Goal: Information Seeking & Learning: Learn about a topic

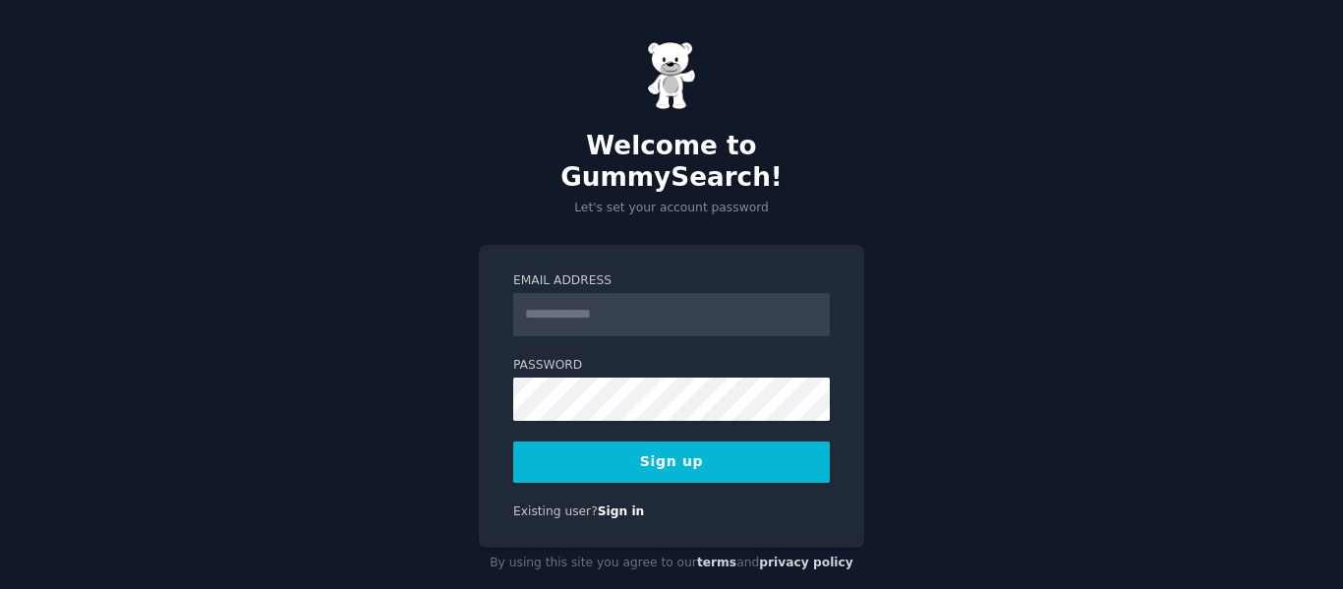
type input "**********"
click at [674, 504] on div "Existing user? Sign in" at bounding box center [671, 513] width 317 height 18
click at [667, 442] on button "Sign up" at bounding box center [671, 462] width 317 height 41
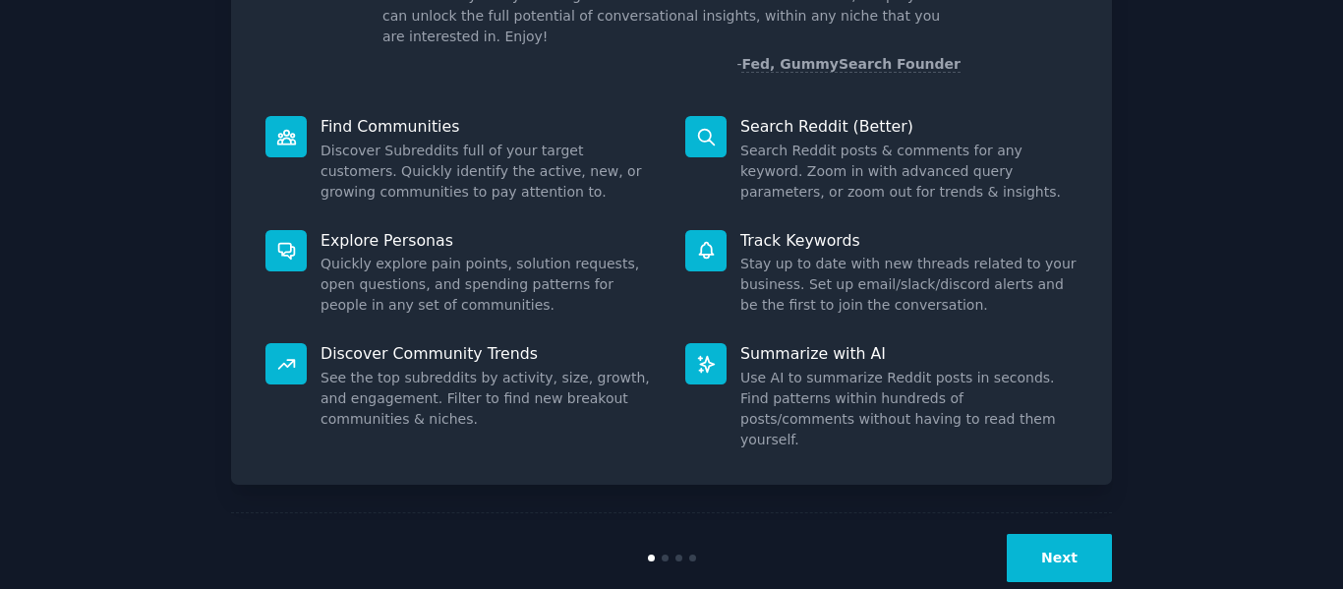
click at [1085, 534] on button "Next" at bounding box center [1059, 558] width 105 height 48
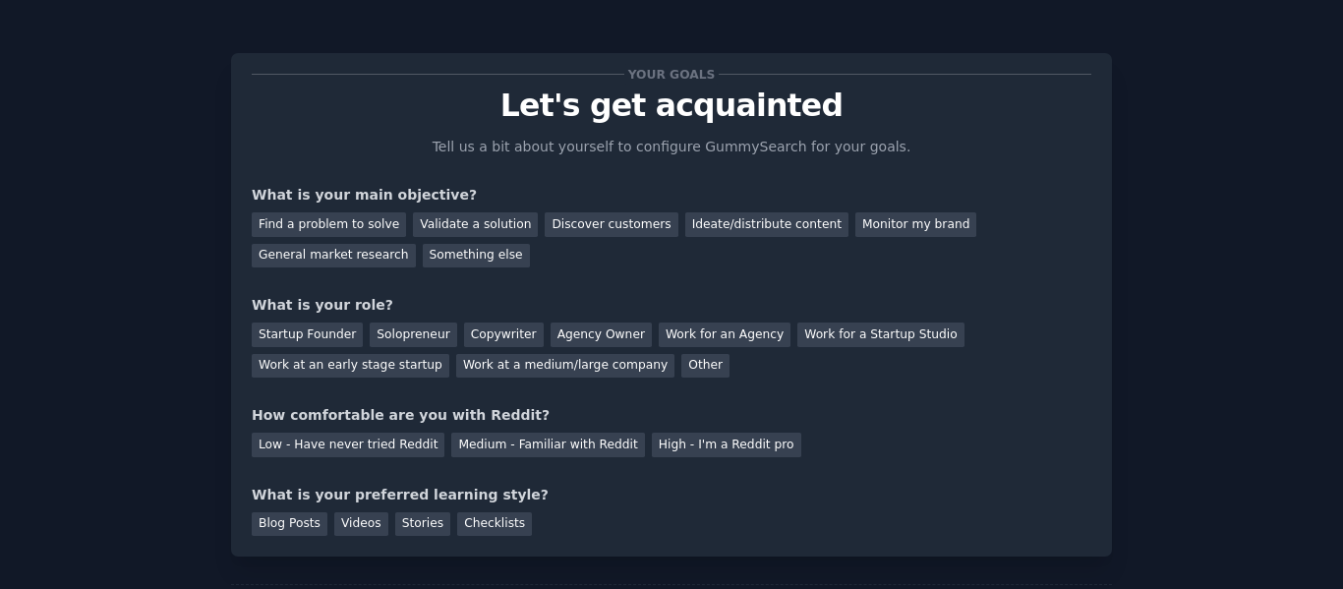
scroll to position [115, 0]
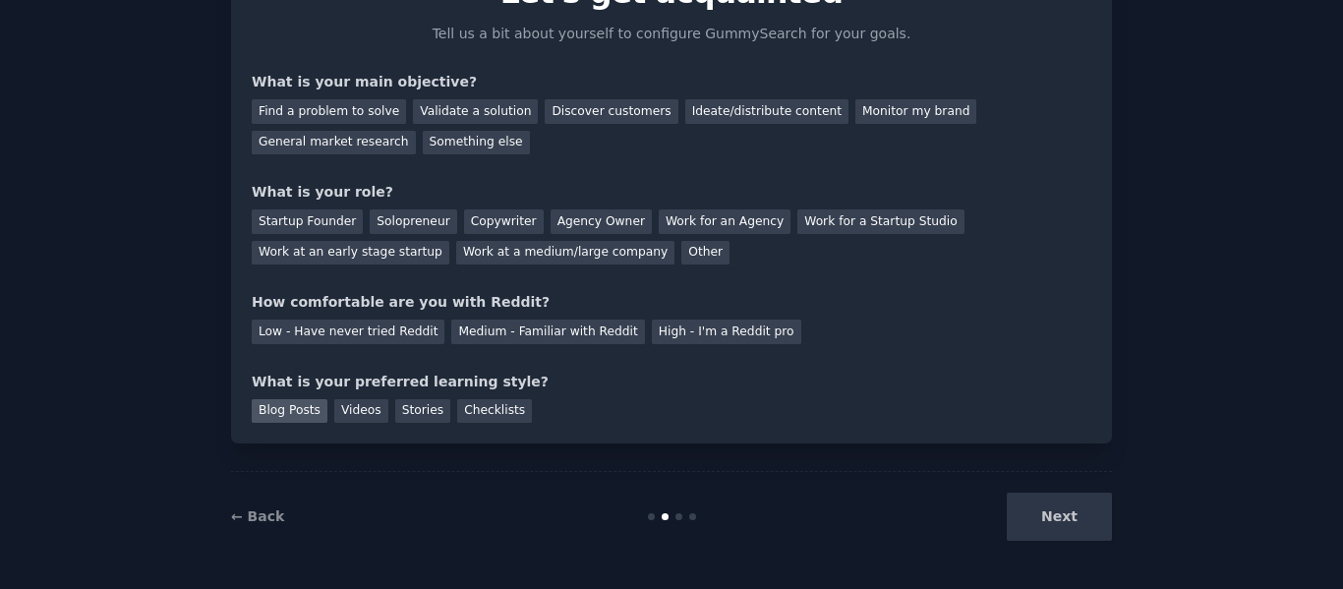
click at [316, 415] on div "Blog Posts" at bounding box center [290, 411] width 76 height 25
click at [334, 415] on div "Videos" at bounding box center [361, 411] width 54 height 25
click at [395, 418] on div "Stories" at bounding box center [422, 411] width 55 height 25
click at [455, 426] on div "Your goals Let's get acquainted Tell us a bit about yourself to configure Gummy…" at bounding box center [671, 192] width 881 height 504
click at [457, 418] on div "Checklists" at bounding box center [494, 411] width 75 height 25
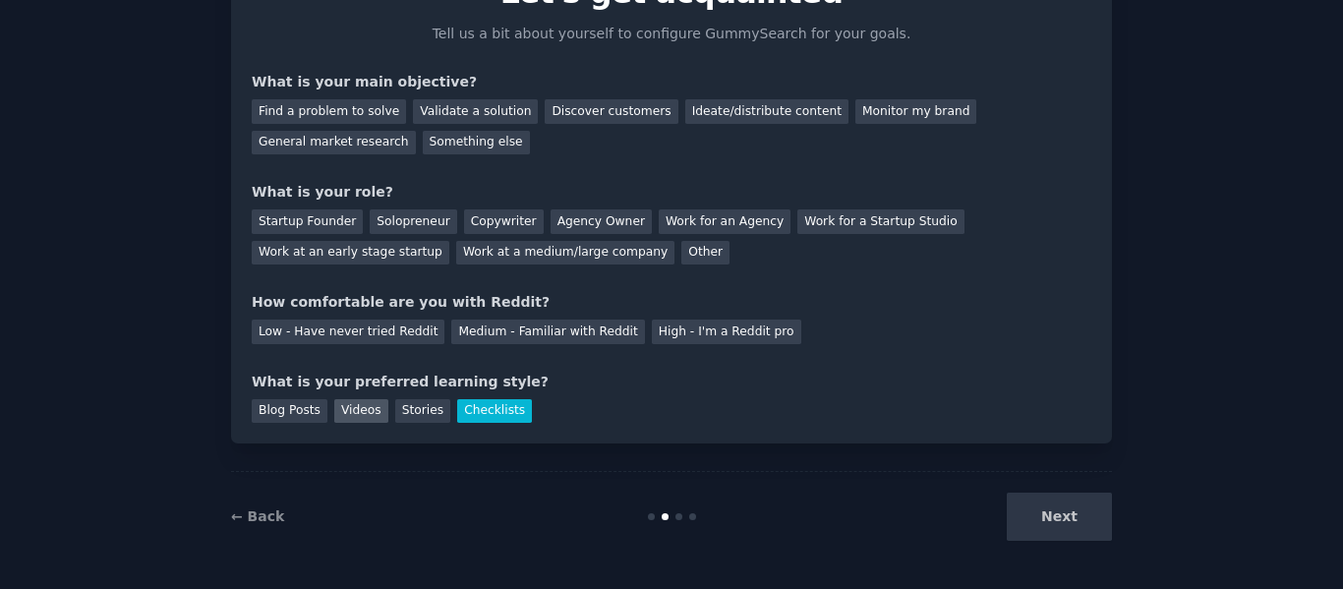
click at [347, 412] on div "Videos" at bounding box center [361, 411] width 54 height 25
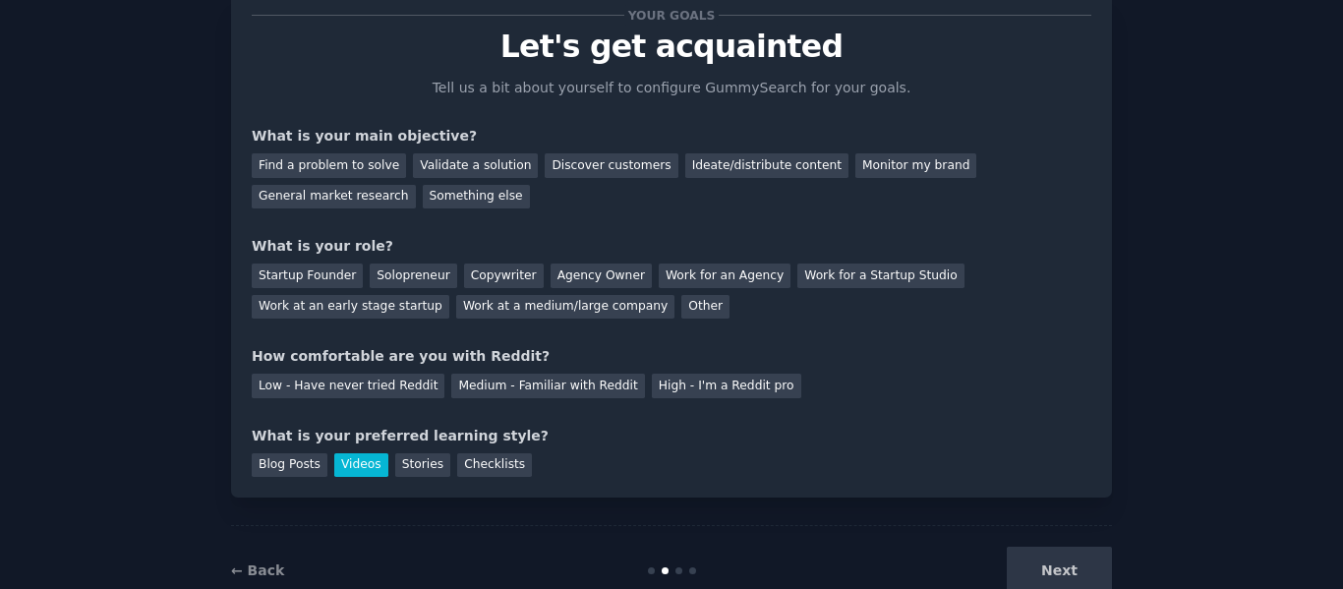
scroll to position [17, 0]
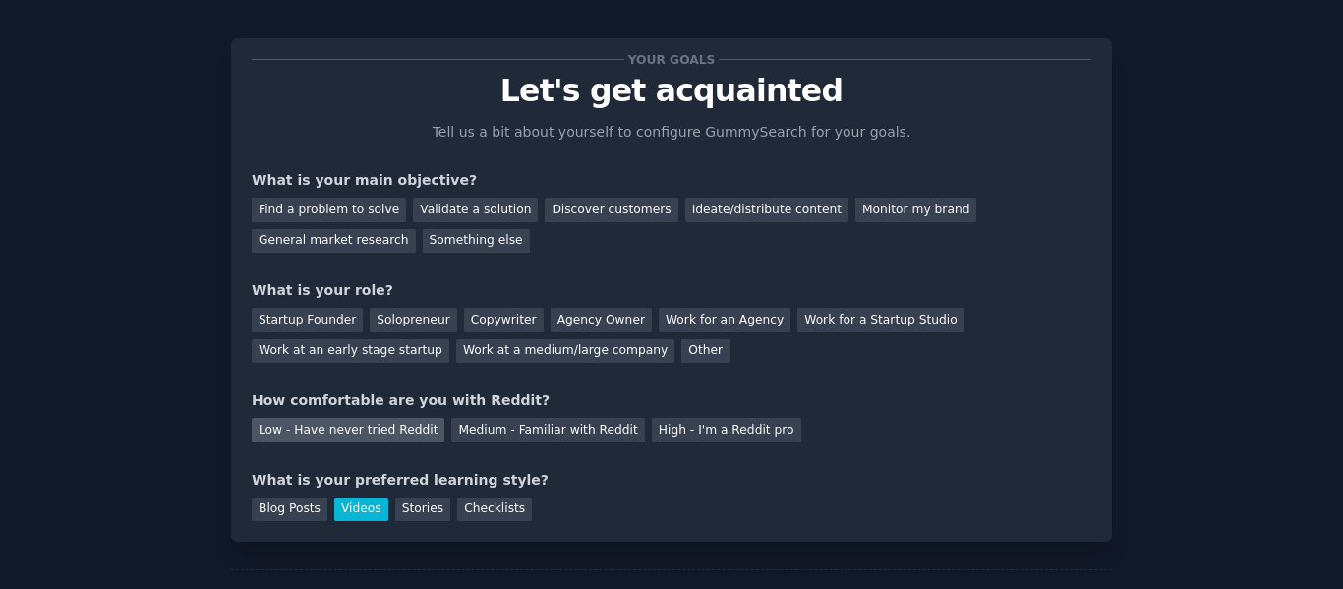
click at [342, 422] on div "Low - Have never tried Reddit" at bounding box center [348, 430] width 193 height 25
click at [320, 320] on div "Startup Founder" at bounding box center [307, 320] width 111 height 25
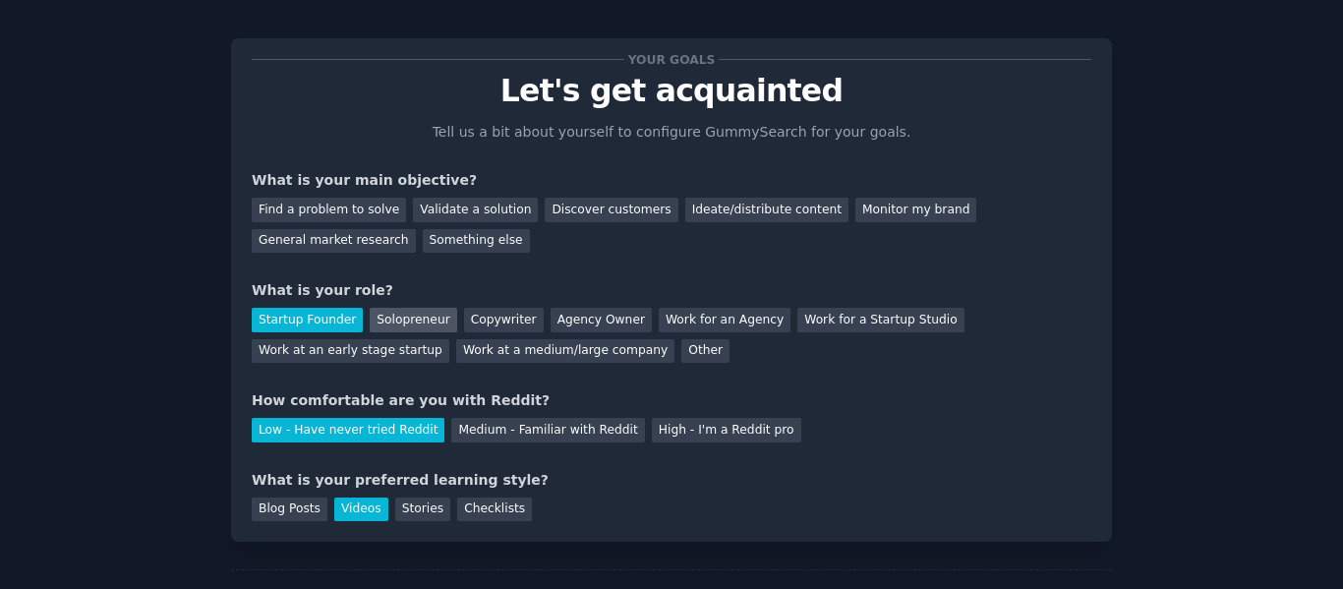
click at [386, 320] on div "Solopreneur" at bounding box center [413, 320] width 87 height 25
click at [312, 328] on div "Startup Founder" at bounding box center [307, 320] width 111 height 25
click at [556, 323] on div "Agency Owner" at bounding box center [601, 320] width 101 height 25
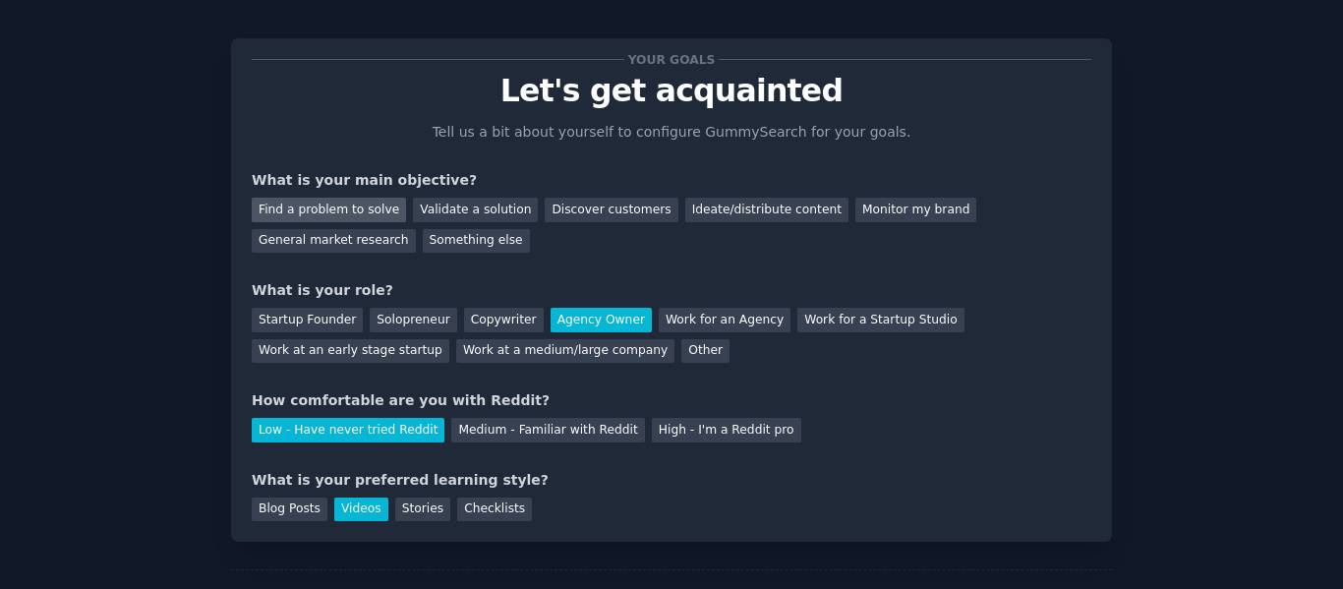
click at [355, 213] on div "Find a problem to solve" at bounding box center [329, 210] width 154 height 25
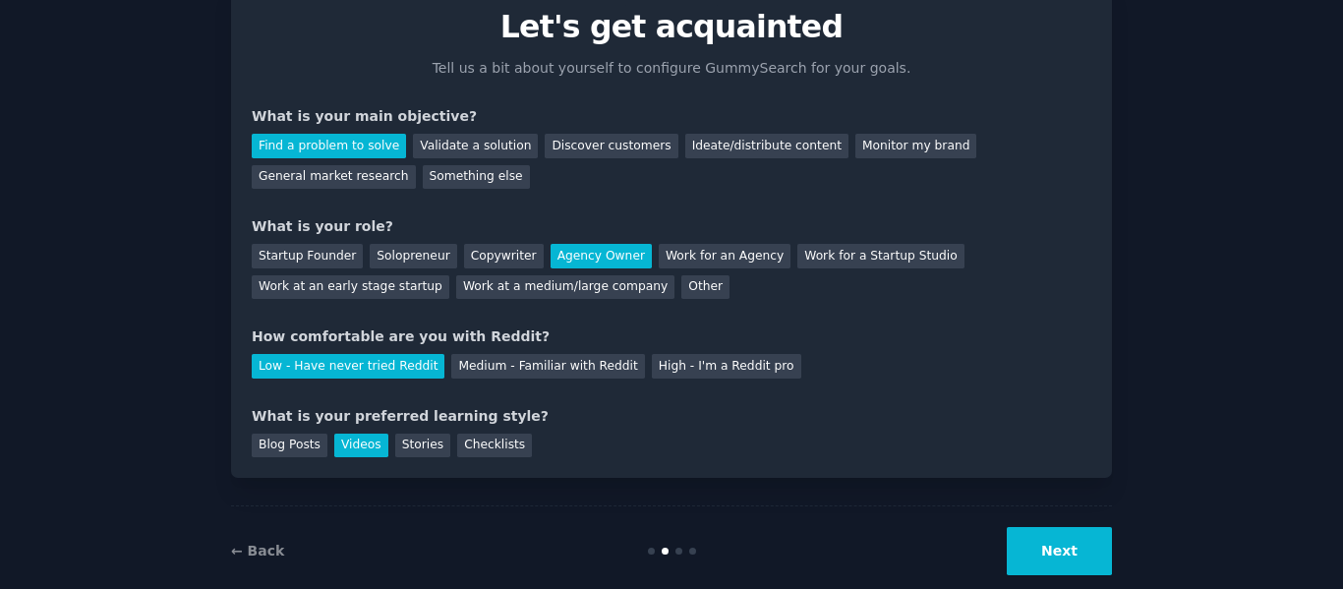
scroll to position [115, 0]
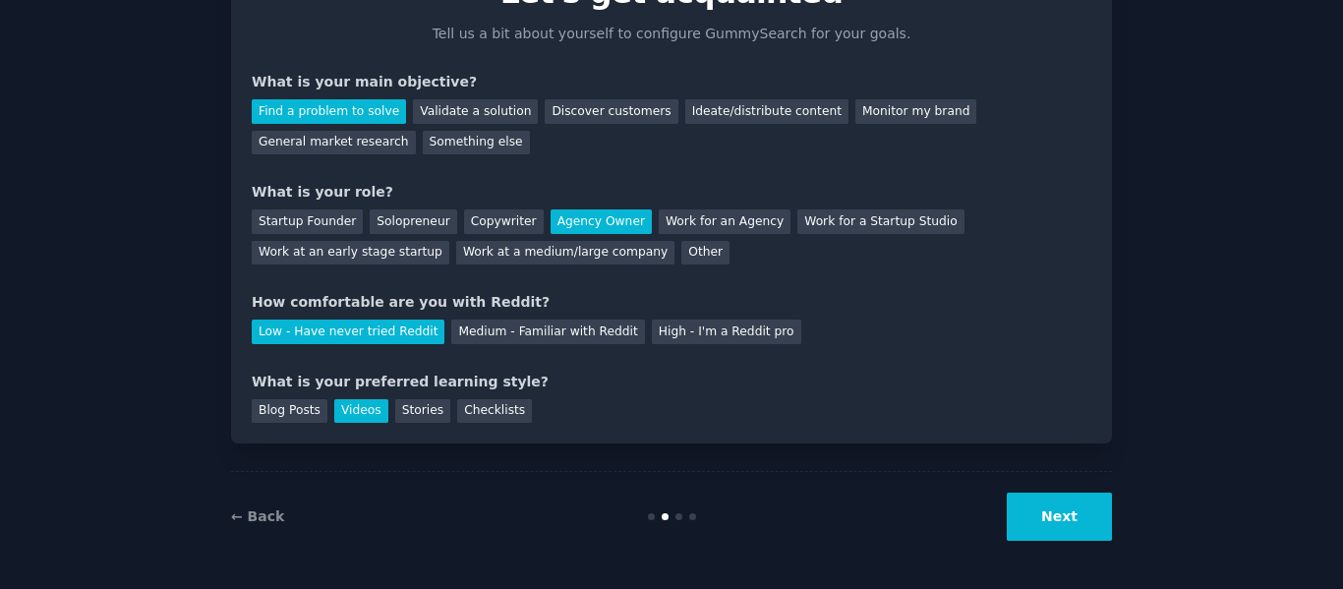
click at [1052, 523] on button "Next" at bounding box center [1059, 517] width 105 height 48
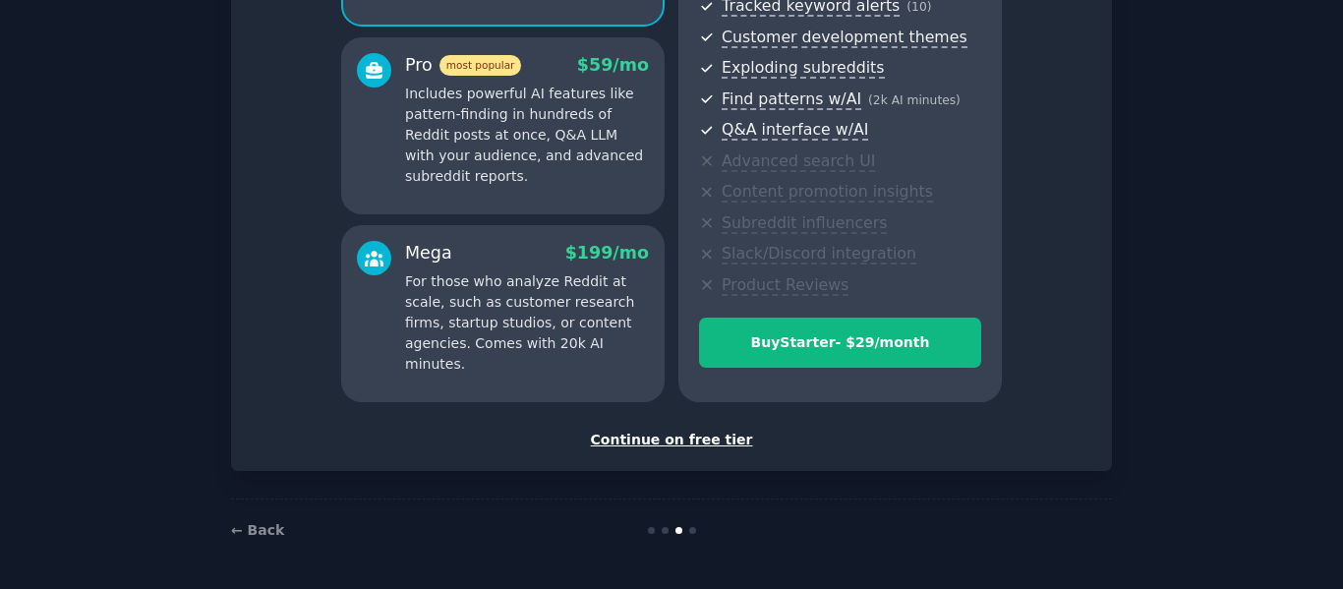
click at [677, 441] on div "Continue on free tier" at bounding box center [672, 440] width 840 height 21
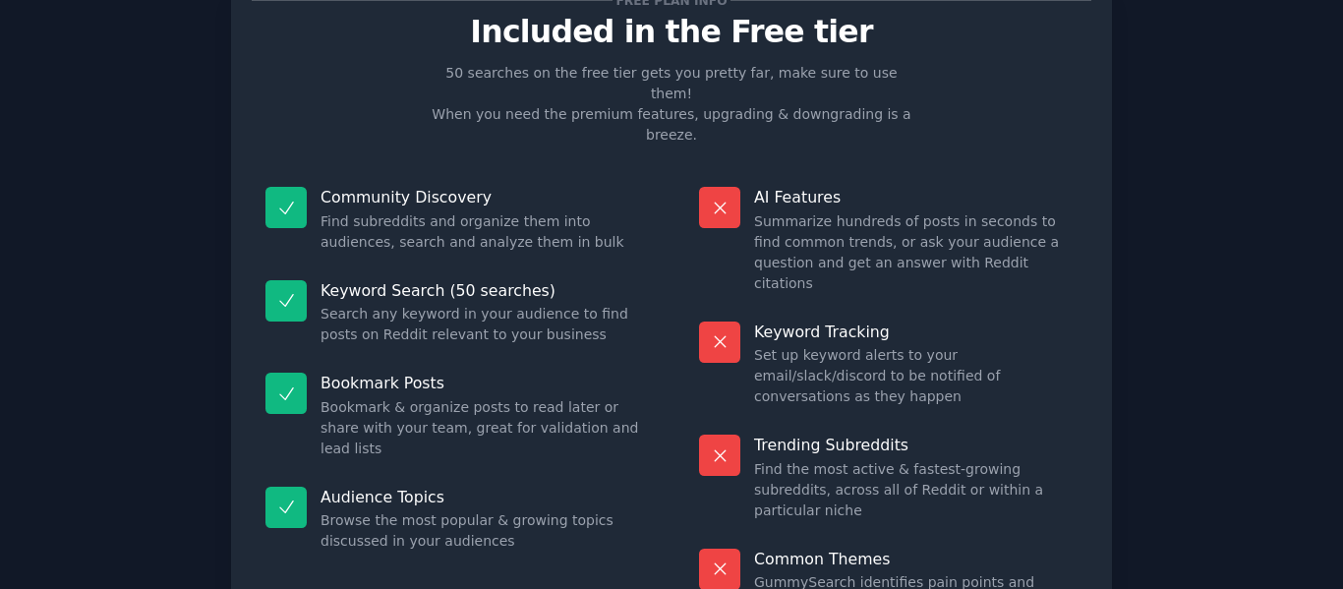
scroll to position [177, 0]
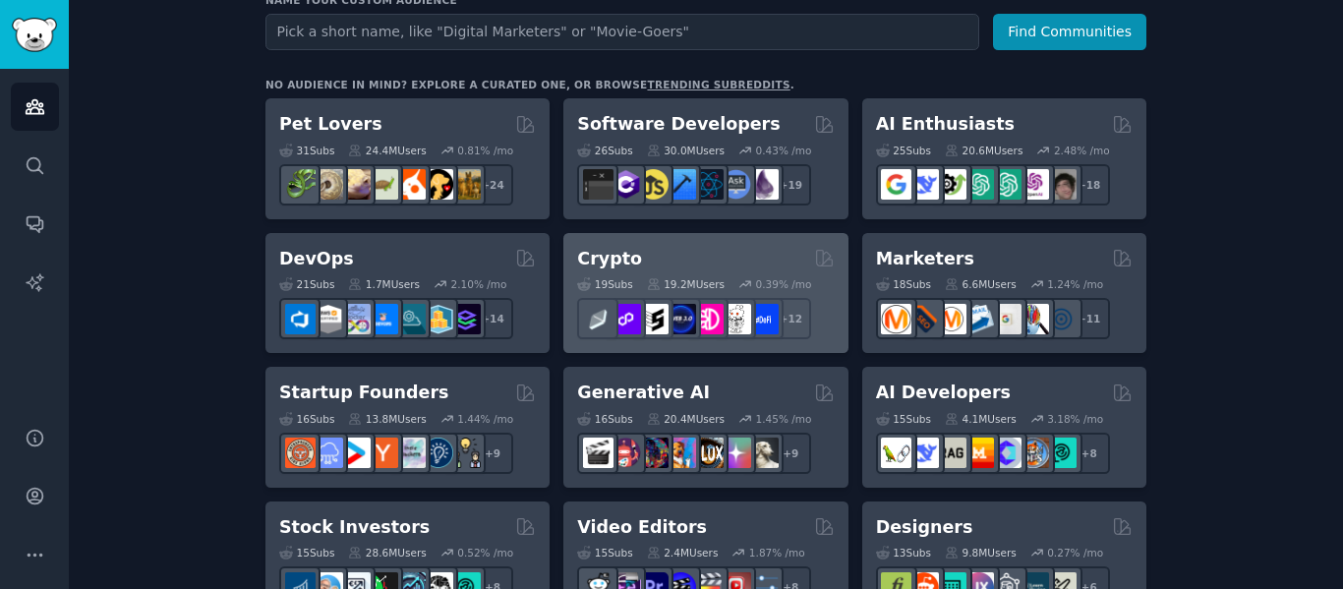
scroll to position [295, 0]
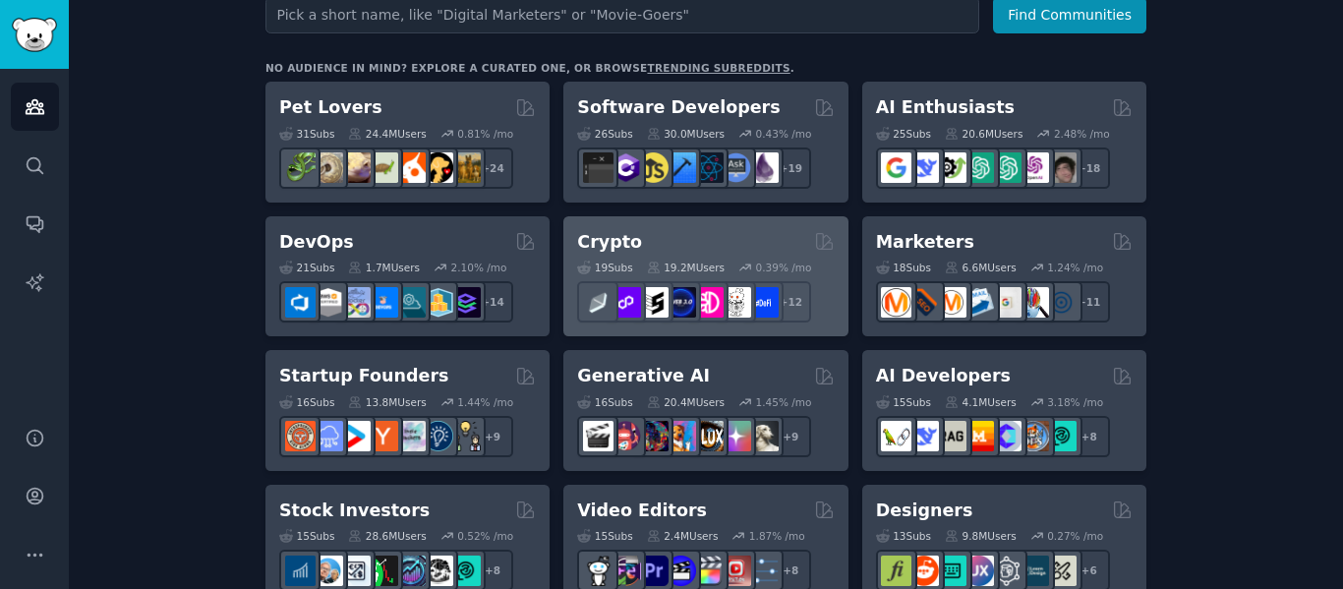
click at [646, 225] on div "Crypto 19 Sub s 19.2M Users 0.39 % /mo r/ethstaker + 12" at bounding box center [706, 276] width 284 height 121
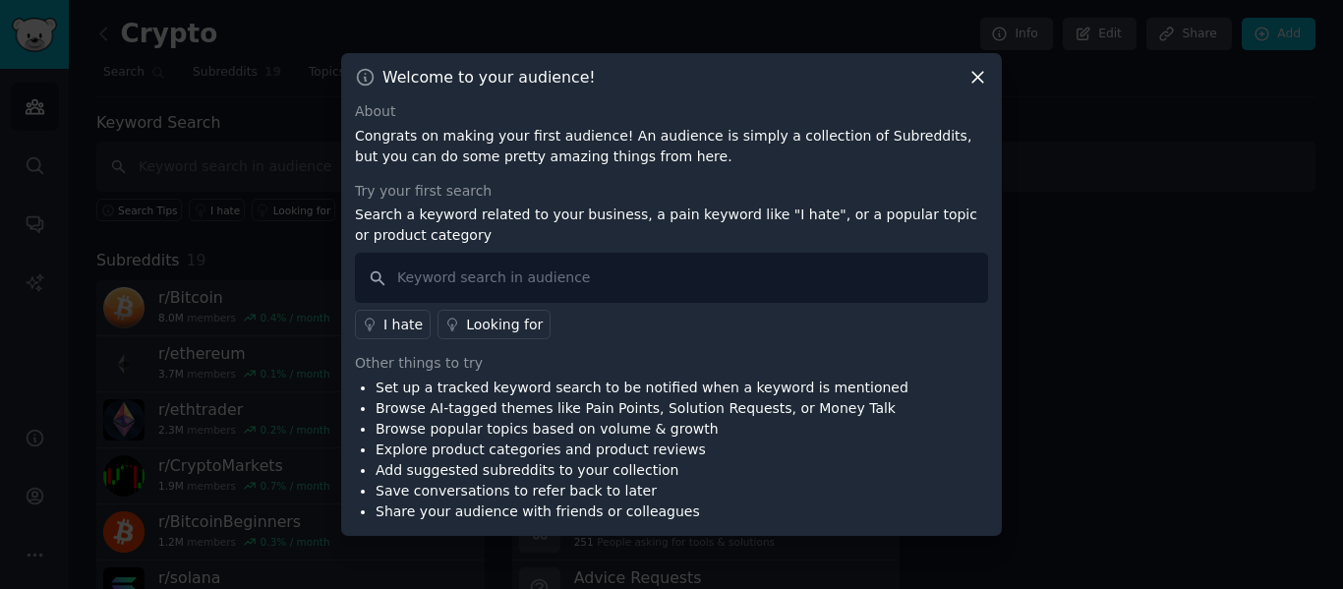
click at [981, 72] on icon at bounding box center [978, 77] width 21 height 21
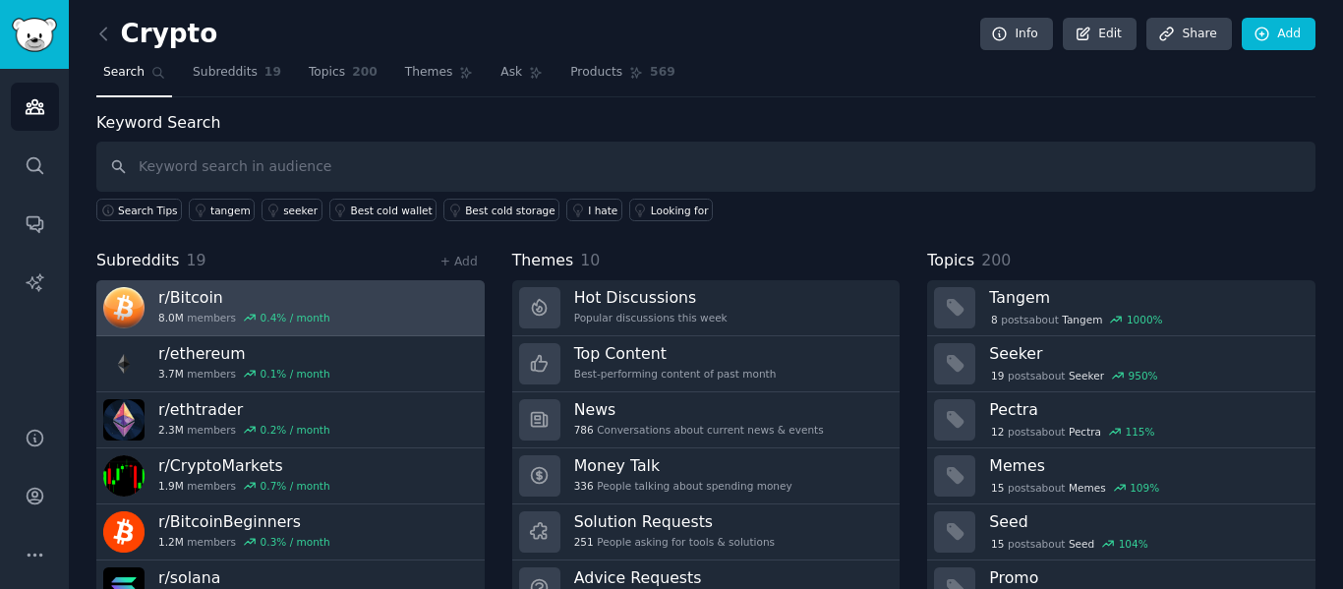
click at [328, 281] on link "r/ Bitcoin 8.0M members 0.4 % / month" at bounding box center [290, 308] width 388 height 56
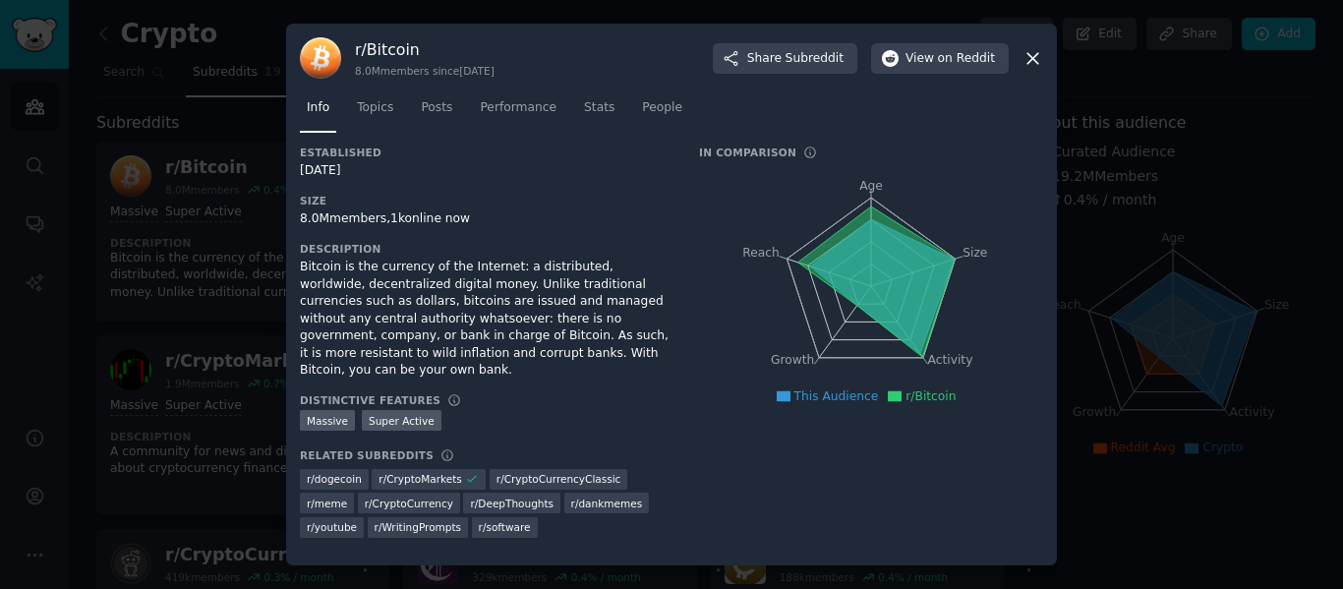
click at [1095, 316] on div at bounding box center [671, 294] width 1343 height 589
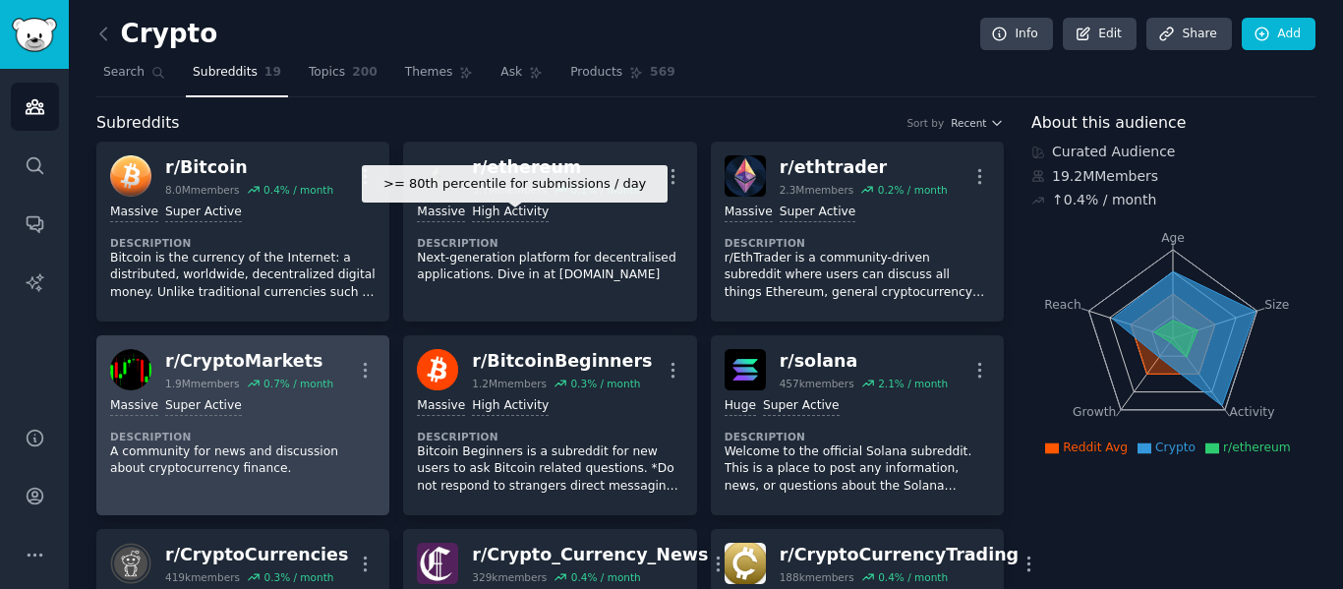
scroll to position [295, 0]
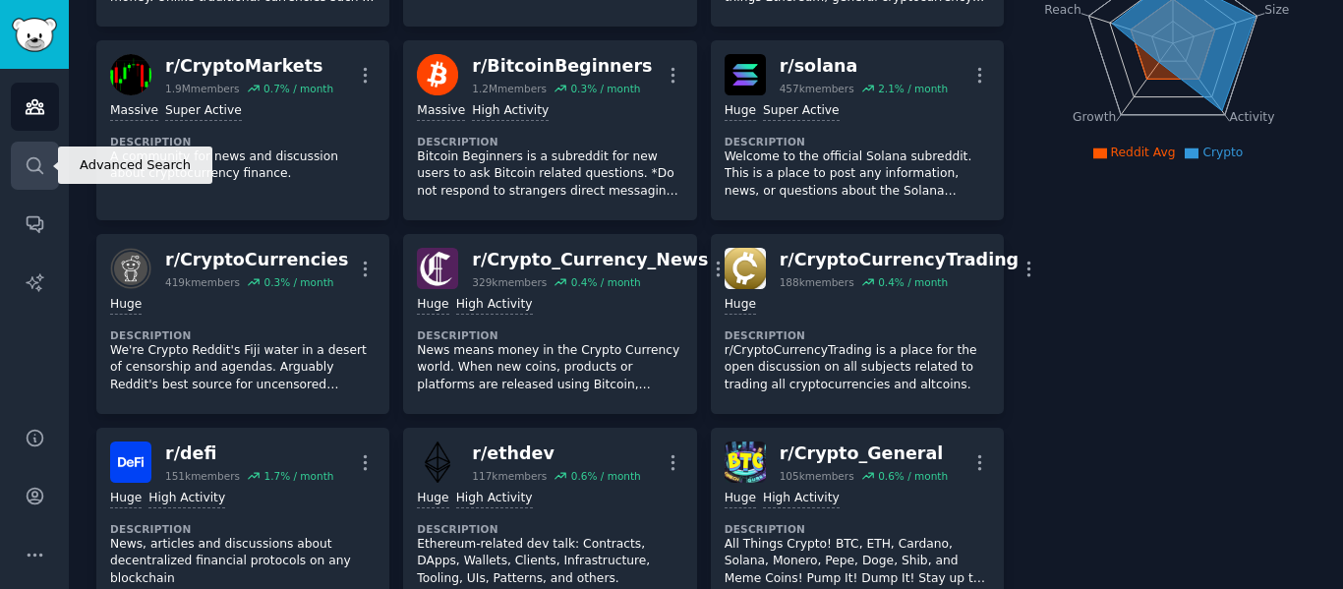
click at [28, 151] on link "Search" at bounding box center [35, 166] width 48 height 48
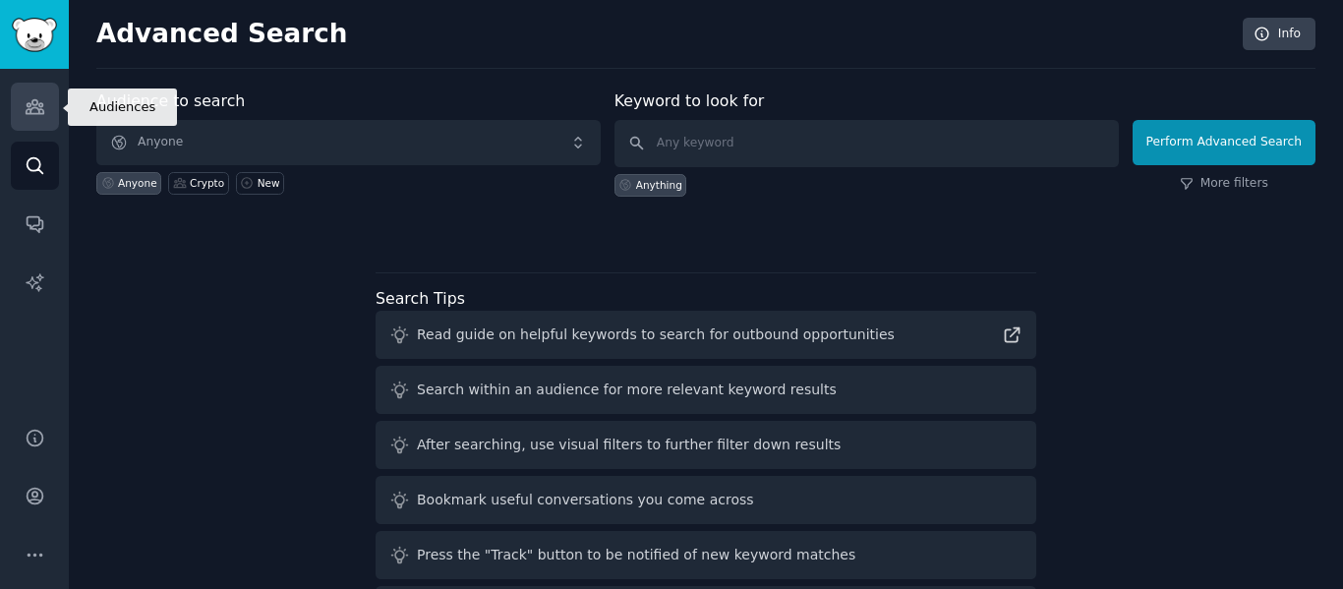
click at [30, 100] on icon "Sidebar" at bounding box center [35, 106] width 21 height 21
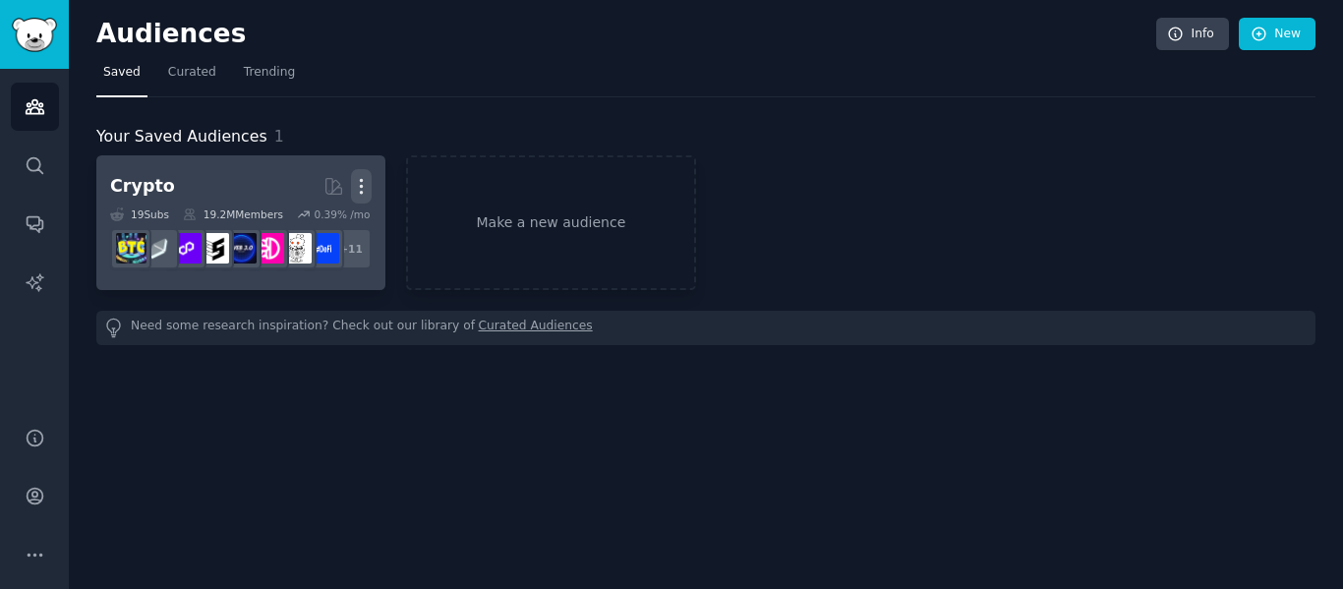
click at [364, 182] on icon "button" at bounding box center [361, 186] width 21 height 21
click at [306, 233] on p "Delete" at bounding box center [307, 227] width 45 height 21
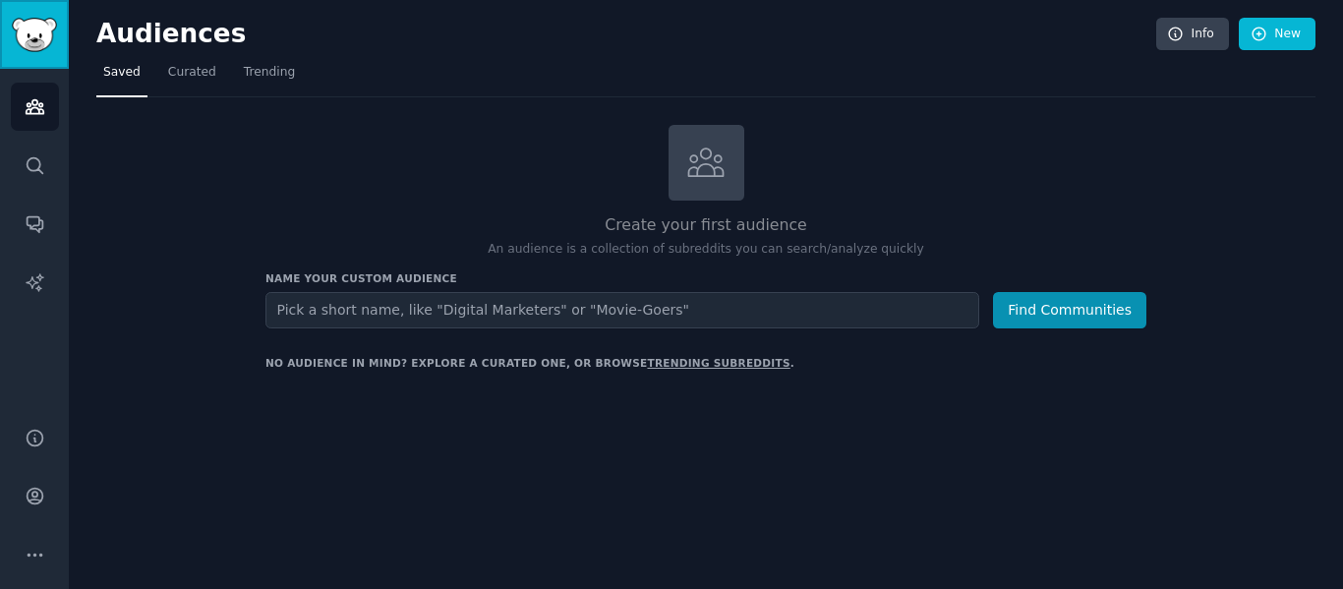
click at [22, 35] on img "Sidebar" at bounding box center [34, 35] width 45 height 34
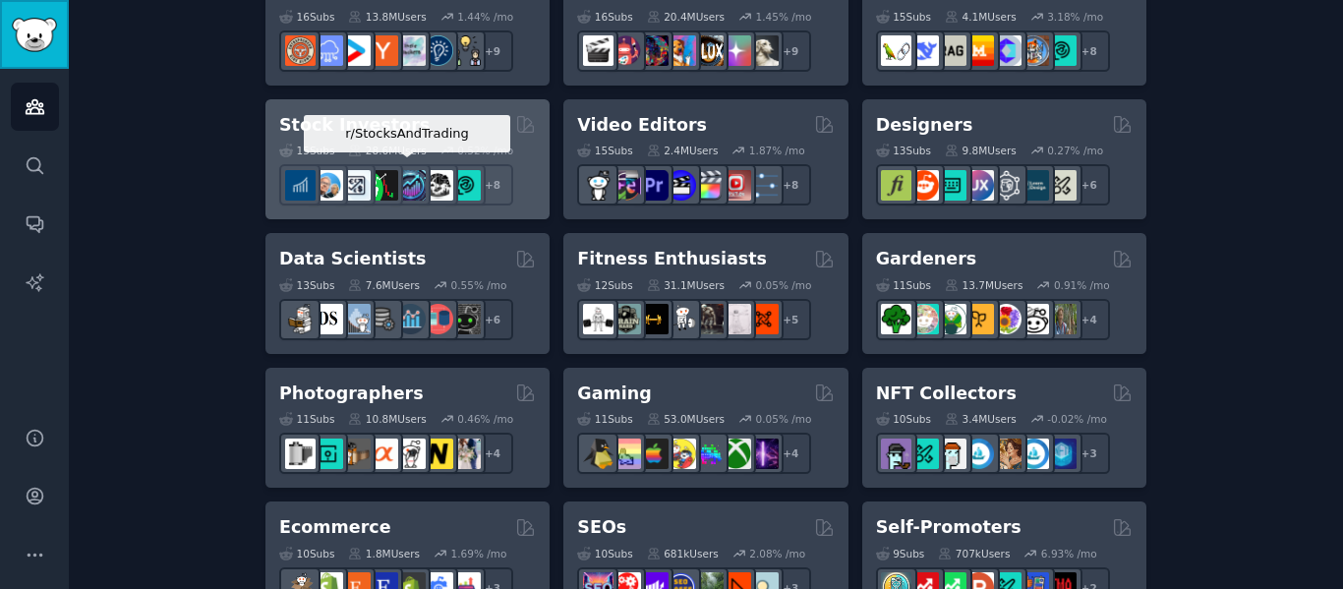
scroll to position [688, 0]
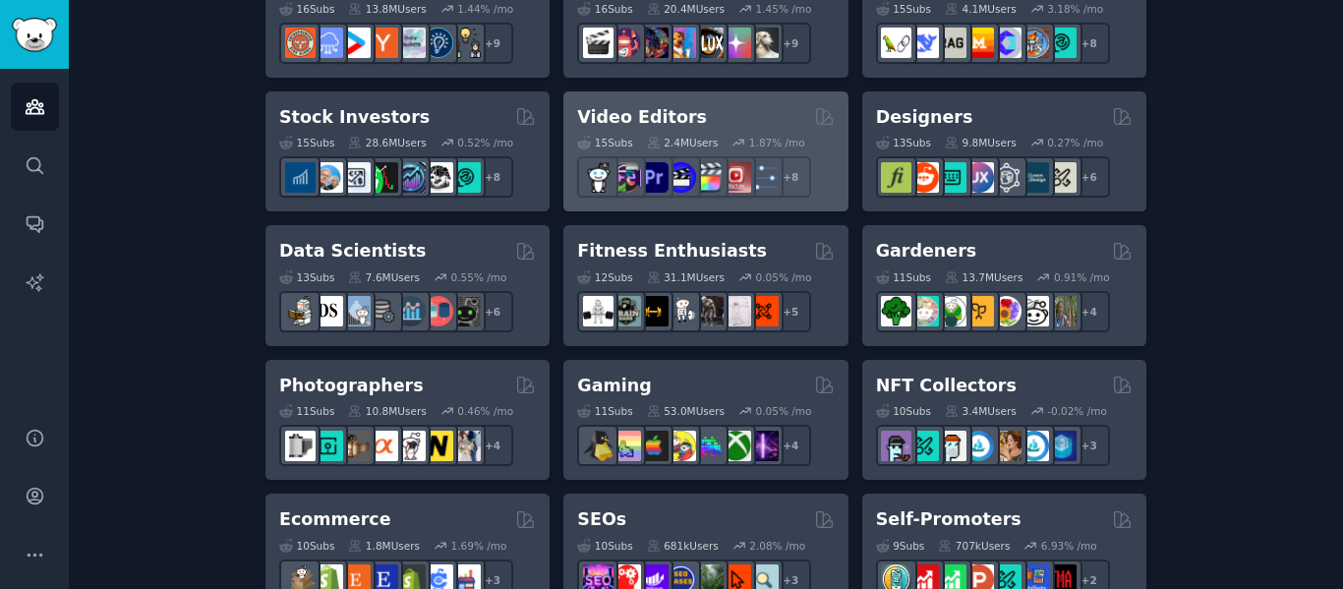
click at [641, 110] on h2 "Video Editors" at bounding box center [642, 117] width 130 height 25
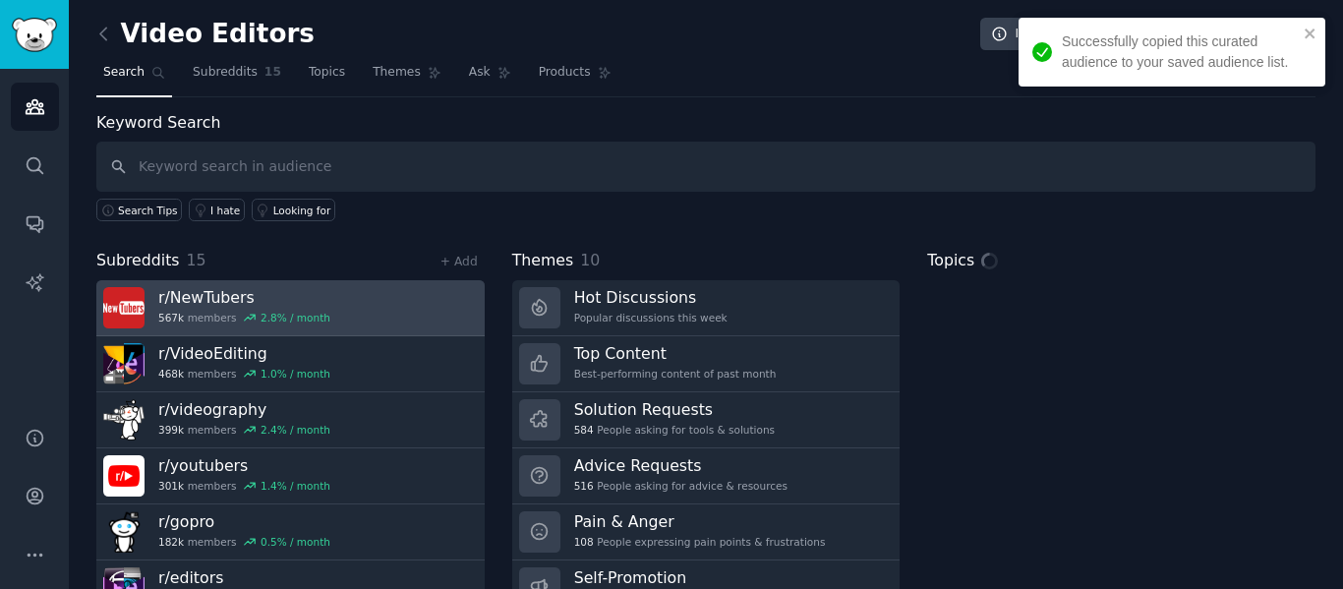
click at [381, 291] on link "r/ NewTubers 567k members 2.8 % / month" at bounding box center [290, 308] width 388 height 56
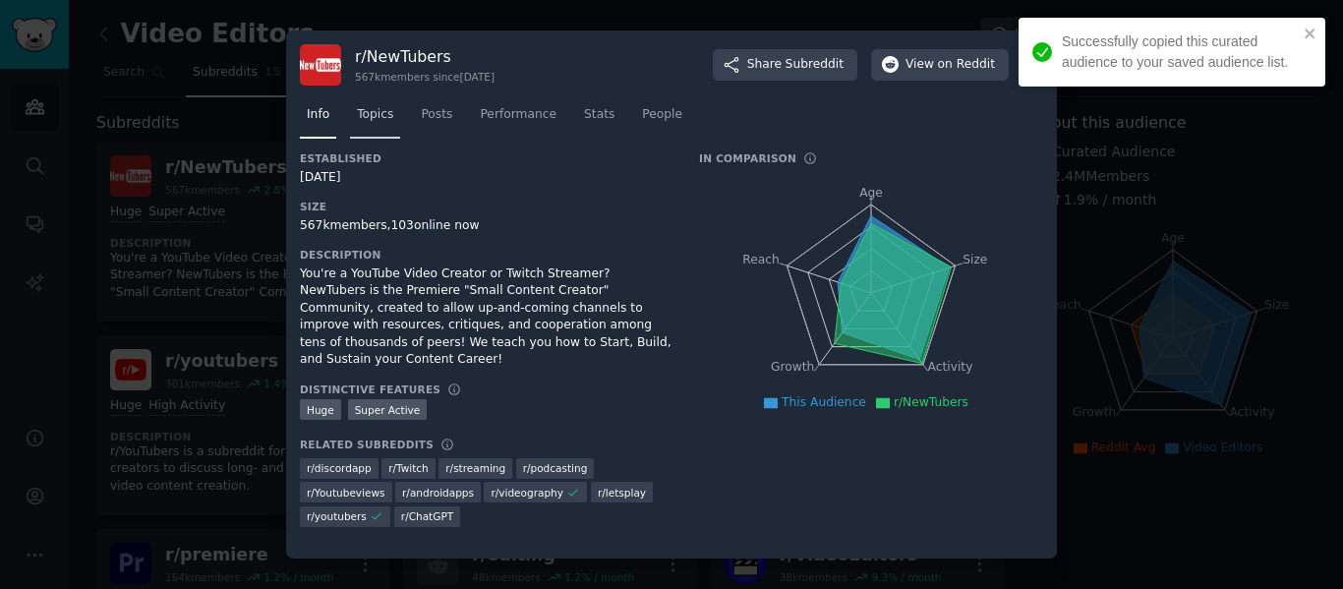
click at [391, 120] on link "Topics" at bounding box center [375, 119] width 50 height 40
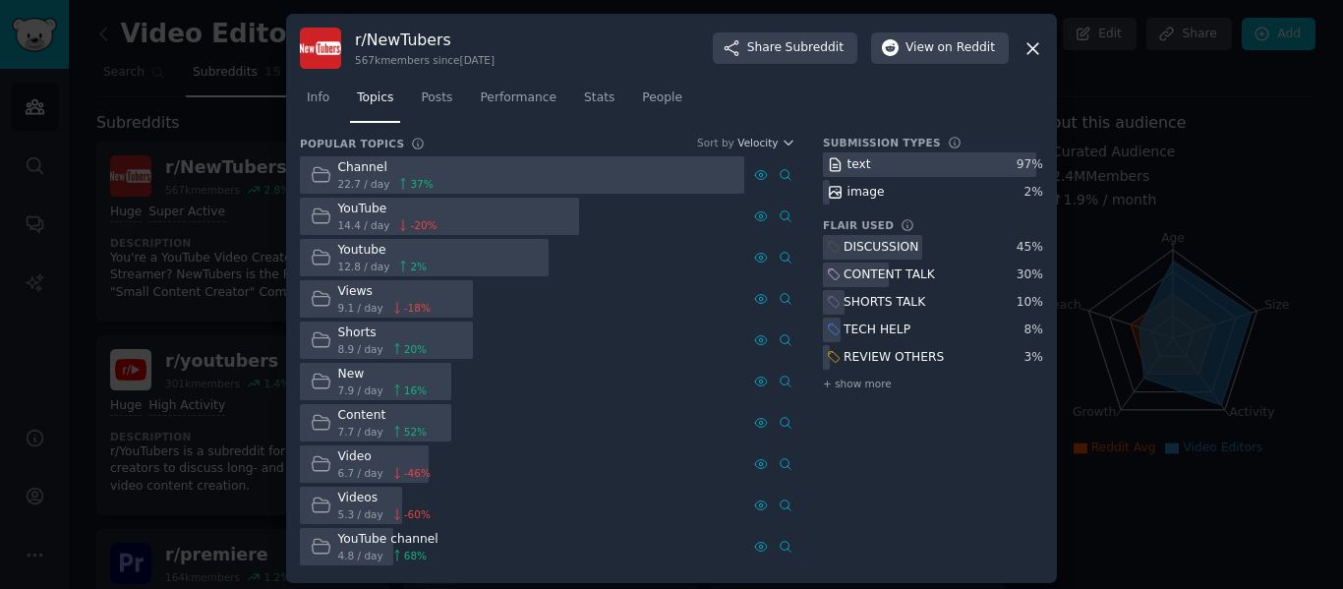
click at [344, 169] on div "Channel" at bounding box center [385, 168] width 95 height 18
click at [423, 112] on link "Posts" at bounding box center [436, 103] width 45 height 40
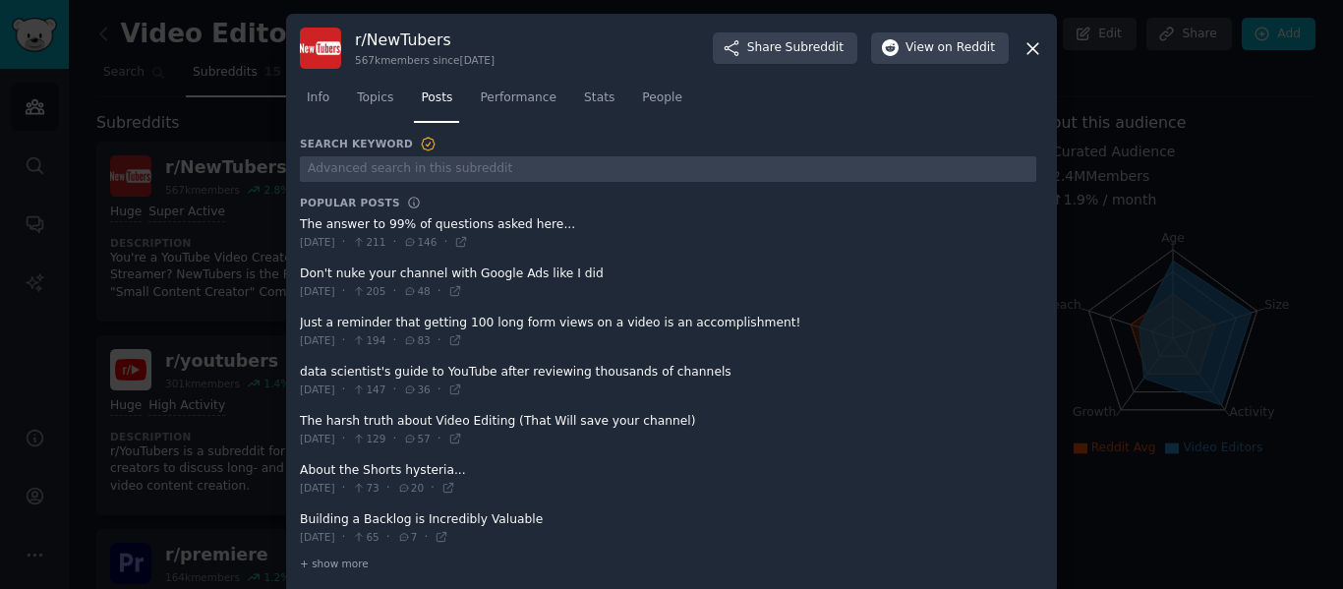
click at [163, 245] on div at bounding box center [671, 294] width 1343 height 589
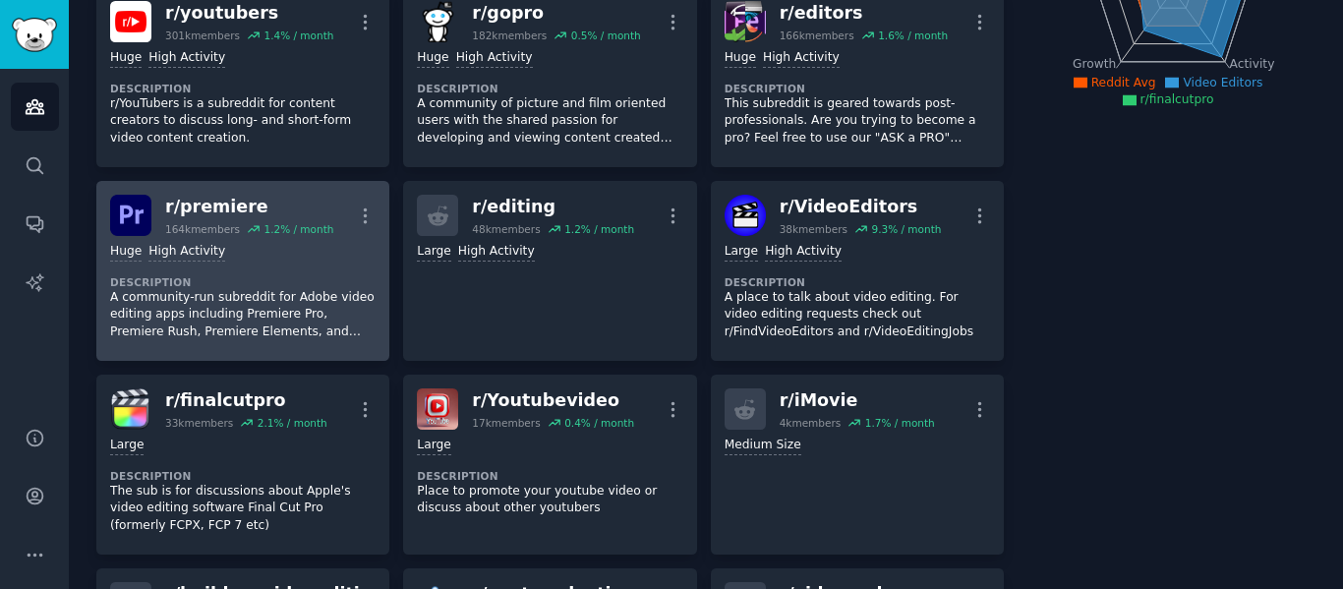
scroll to position [492, 0]
